Goal: Navigation & Orientation: Find specific page/section

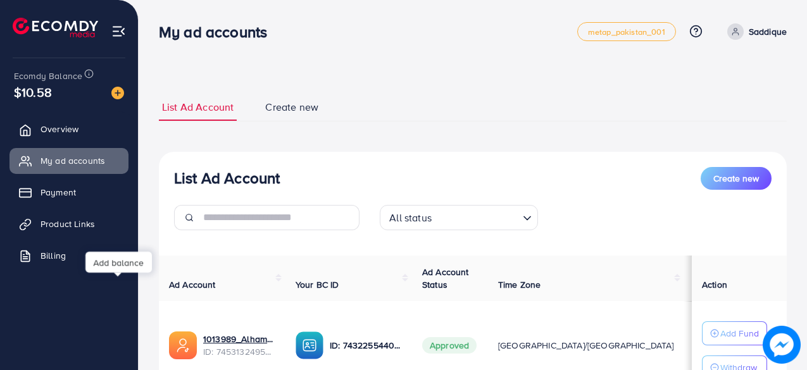
scroll to position [190, 0]
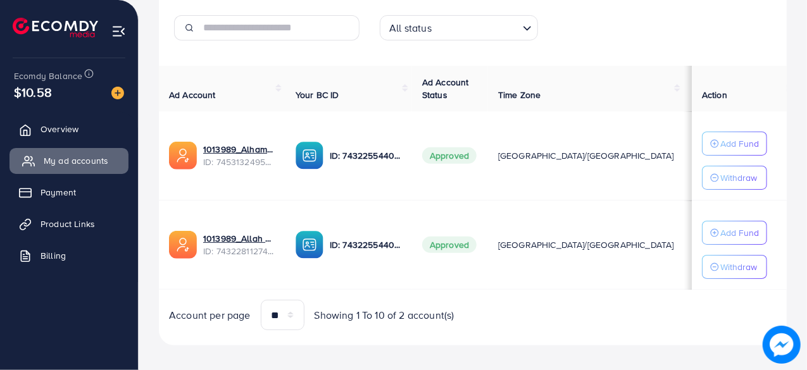
click at [73, 129] on span "Overview" at bounding box center [60, 129] width 38 height 13
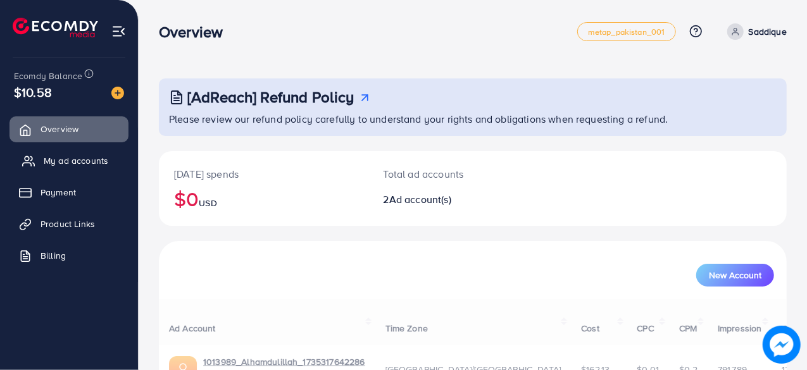
click at [73, 166] on span "My ad accounts" at bounding box center [76, 160] width 65 height 13
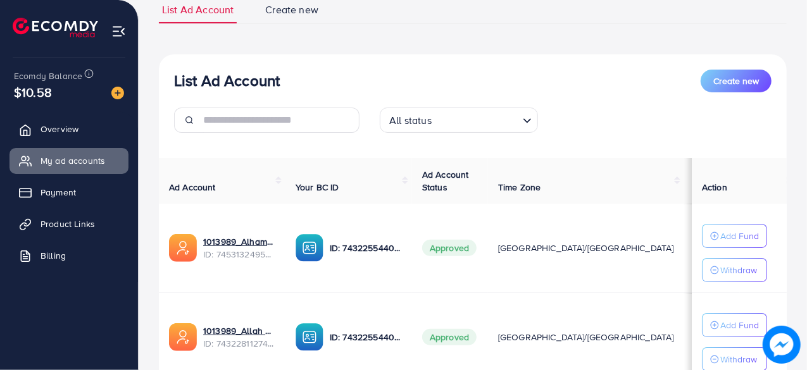
scroll to position [127, 0]
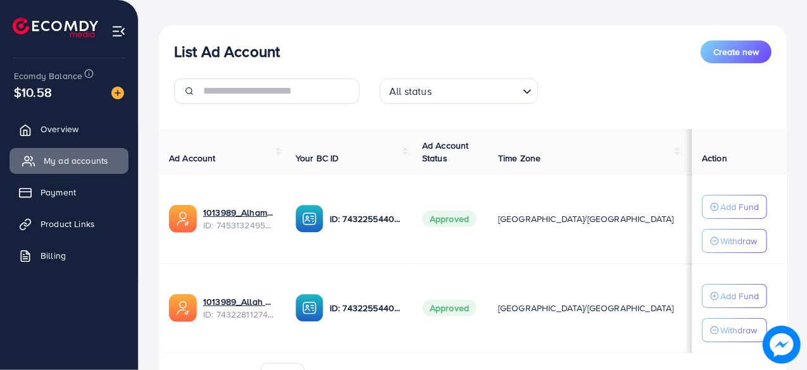
drag, startPoint x: 73, startPoint y: 122, endPoint x: 76, endPoint y: 151, distance: 29.2
click at [73, 122] on link "Overview" at bounding box center [68, 128] width 119 height 25
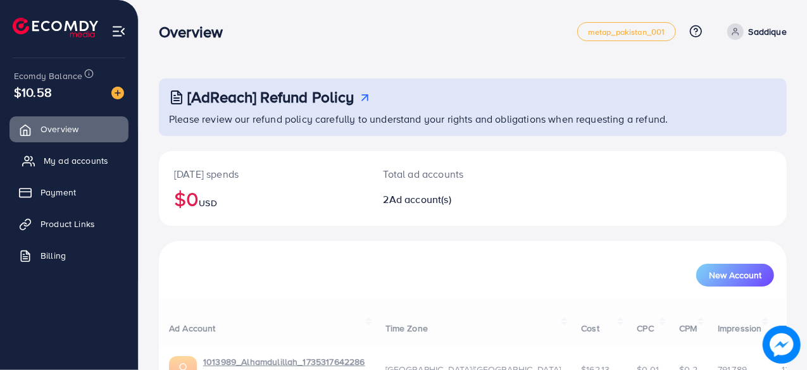
click at [77, 158] on span "My ad accounts" at bounding box center [76, 160] width 65 height 13
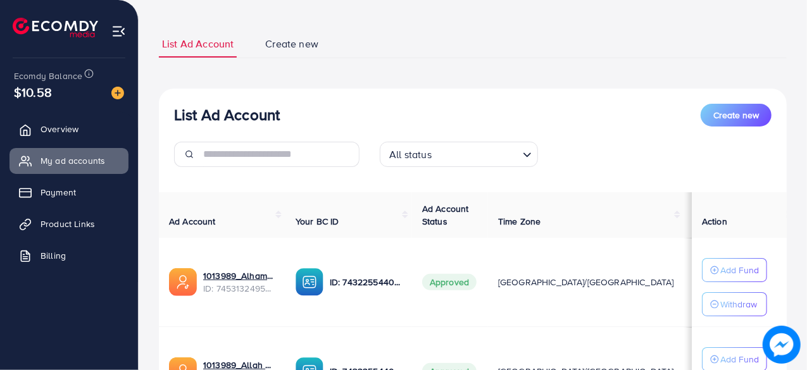
scroll to position [127, 0]
